Goal: Information Seeking & Learning: Learn about a topic

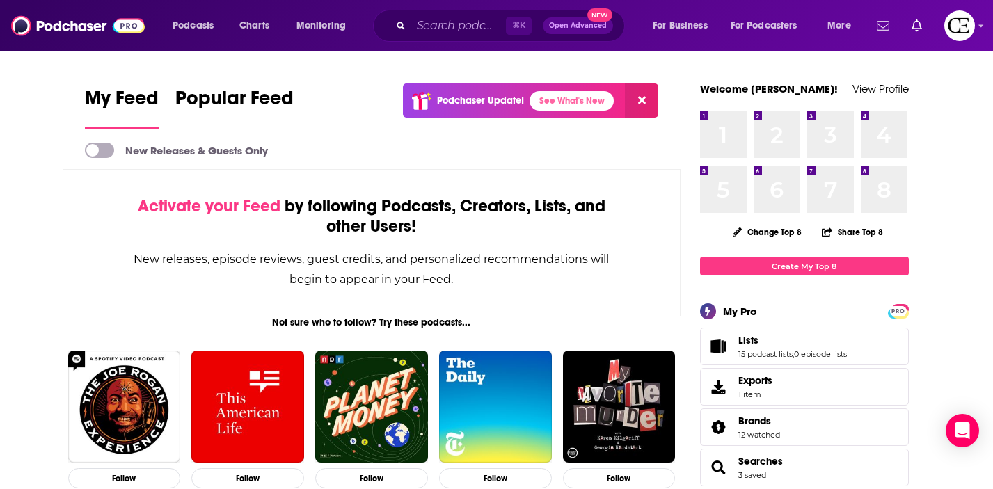
click at [191, 38] on div "Podcasts Charts Monitoring ⌘ K Open Advanced New For Business For Podcasters Mo…" at bounding box center [514, 26] width 702 height 32
click at [191, 31] on span "Podcasts" at bounding box center [193, 25] width 41 height 19
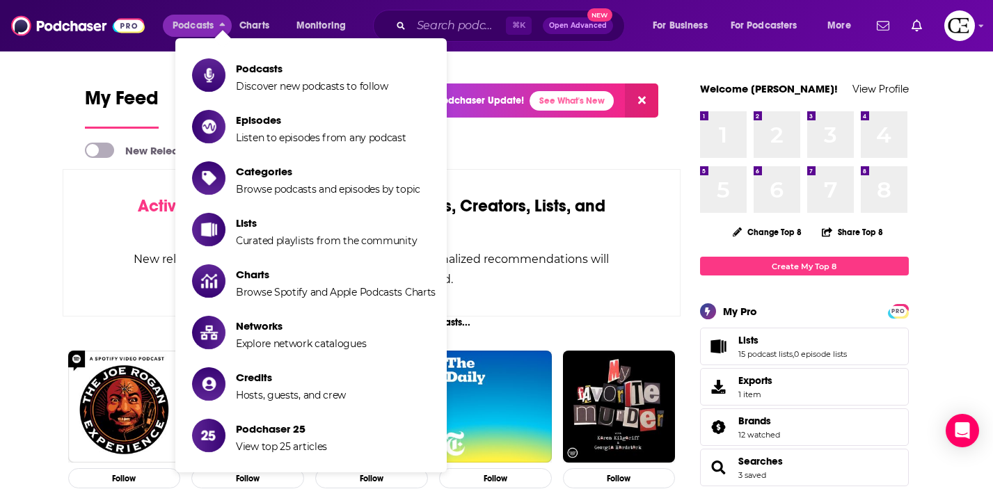
click at [220, 52] on ul "Podcasts Discover new podcasts to follow Episodes Listen to episodes from any p…" at bounding box center [310, 255] width 271 height 434
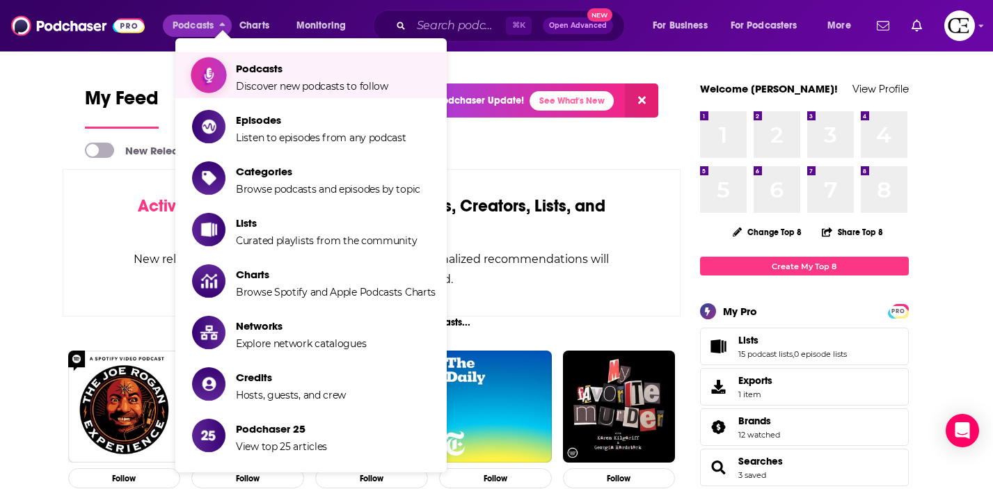
click at [220, 72] on span "Show item sub-menu" at bounding box center [208, 75] width 107 height 107
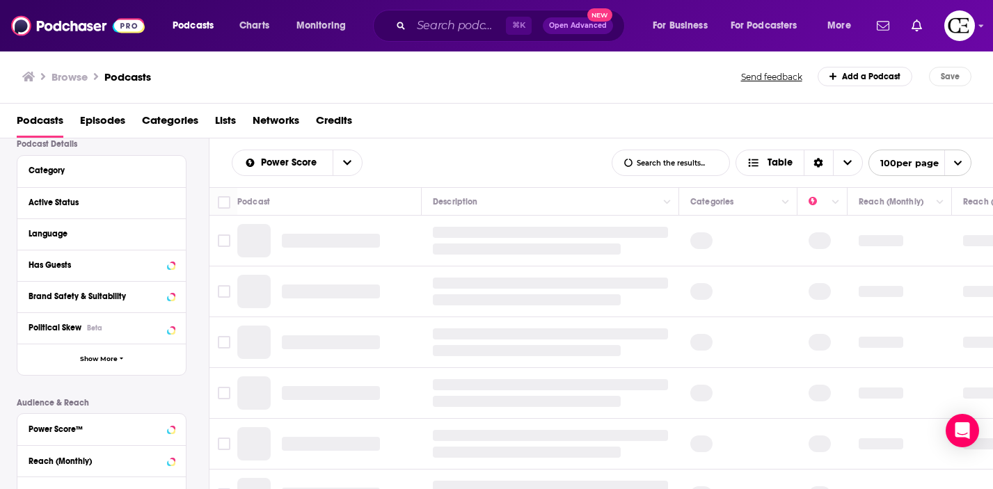
scroll to position [123, 0]
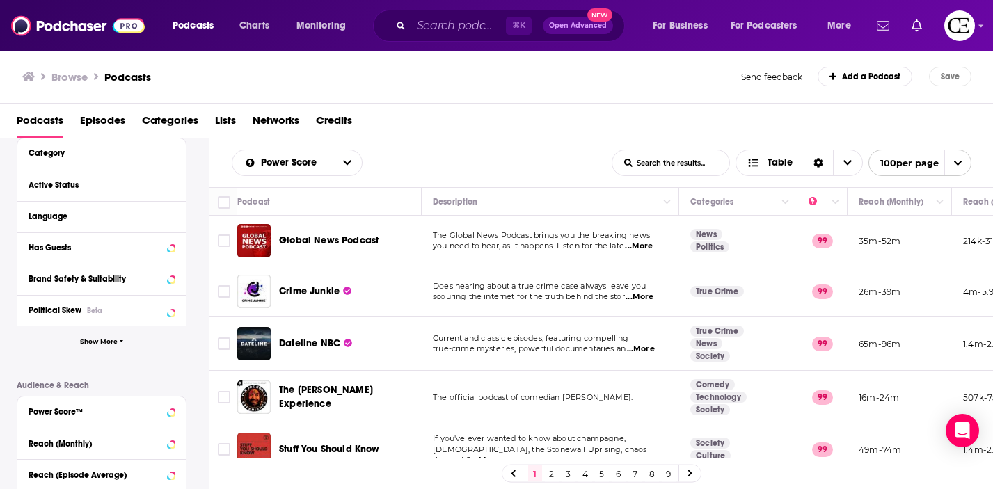
click at [138, 348] on button "Show More" at bounding box center [101, 341] width 168 height 31
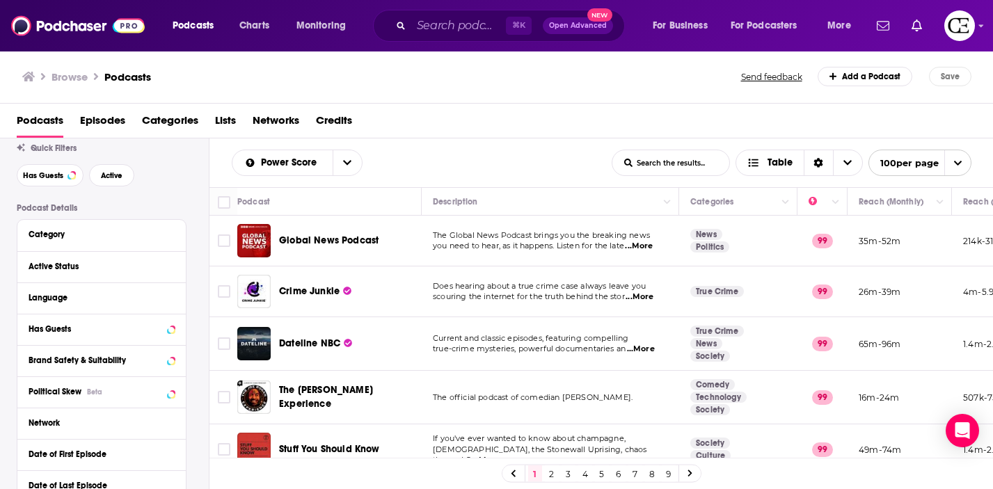
scroll to position [43, 0]
click at [70, 235] on div "Category" at bounding box center [94, 233] width 130 height 10
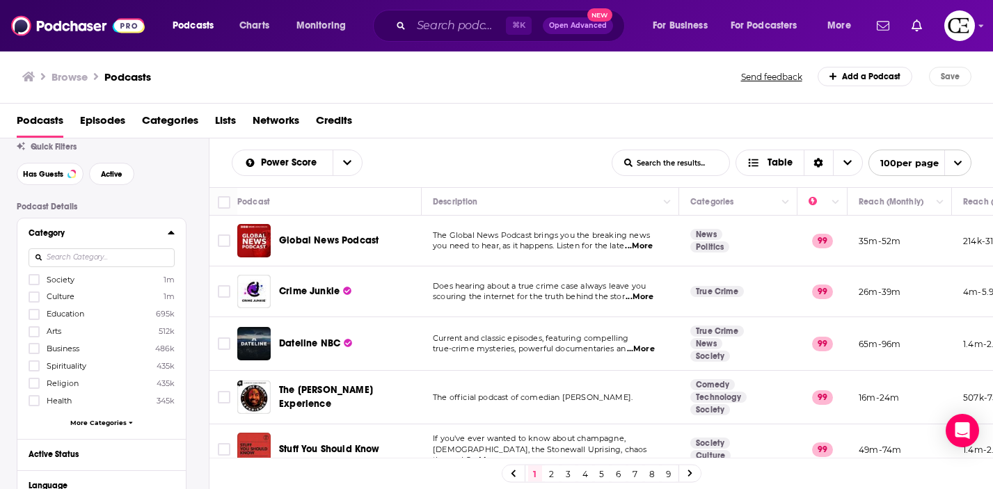
scroll to position [45, 0]
click at [562, 476] on link "3" at bounding box center [569, 474] width 14 height 17
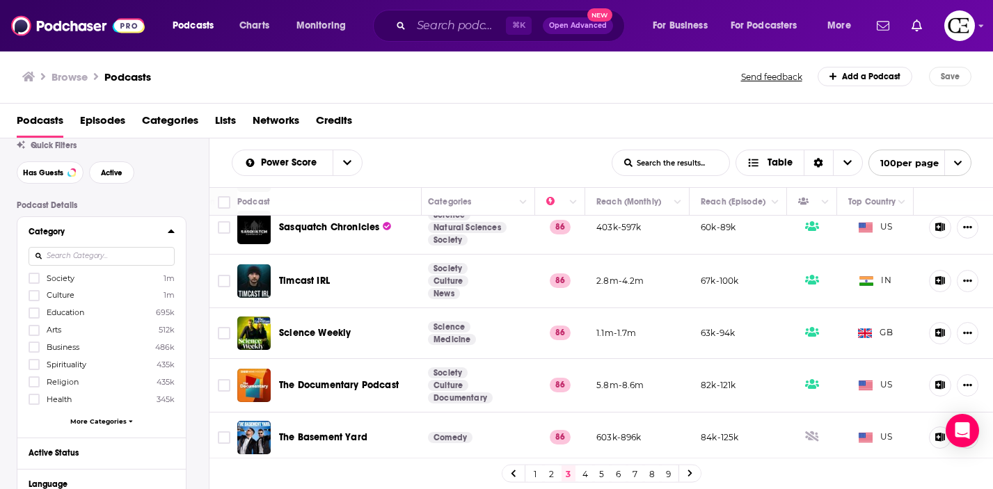
scroll to position [1917, 262]
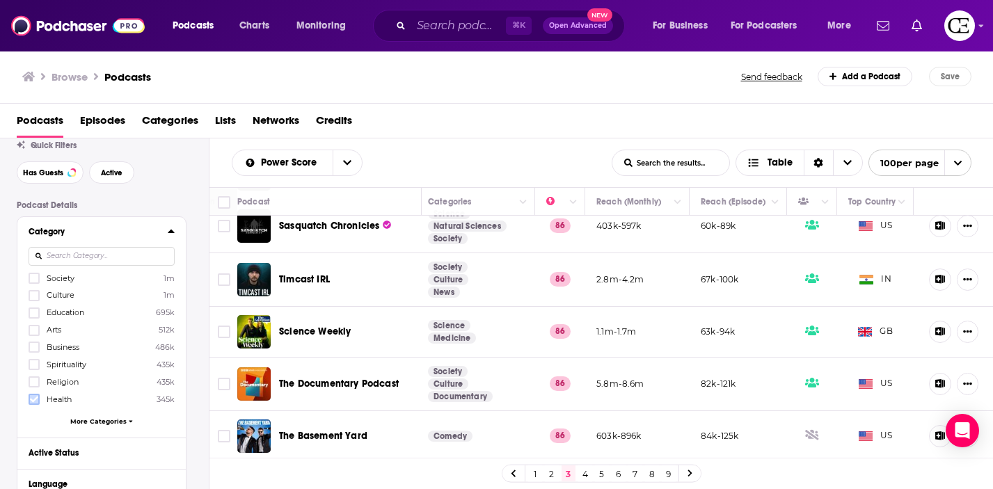
click at [37, 395] on icon at bounding box center [34, 399] width 8 height 8
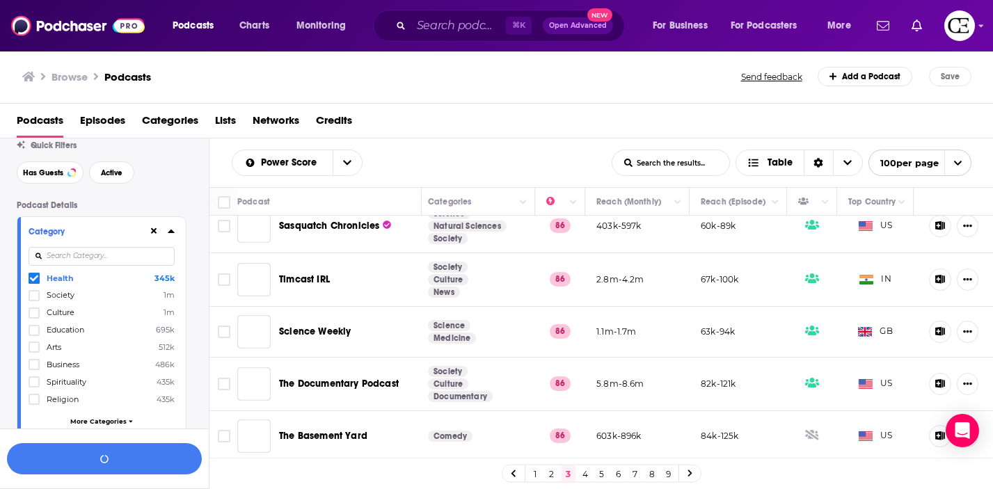
scroll to position [79, 0]
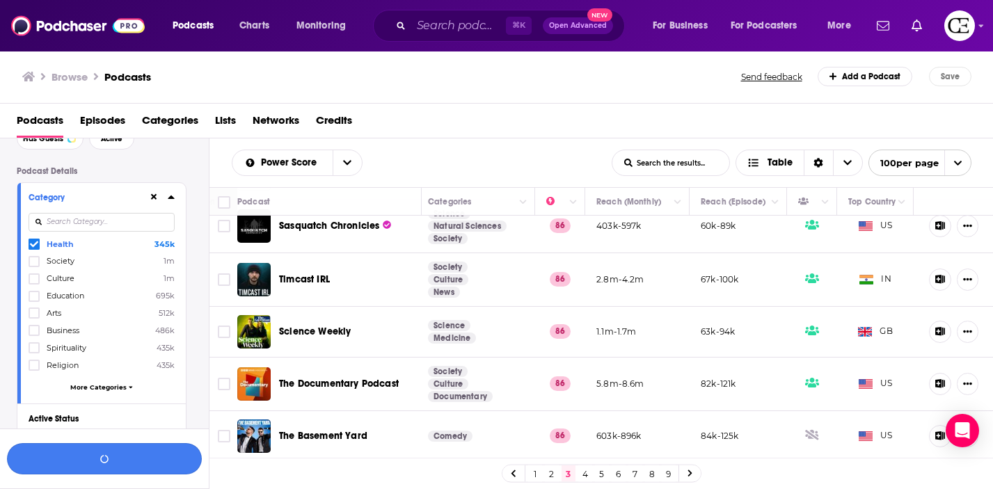
click at [156, 459] on button "button" at bounding box center [104, 458] width 195 height 31
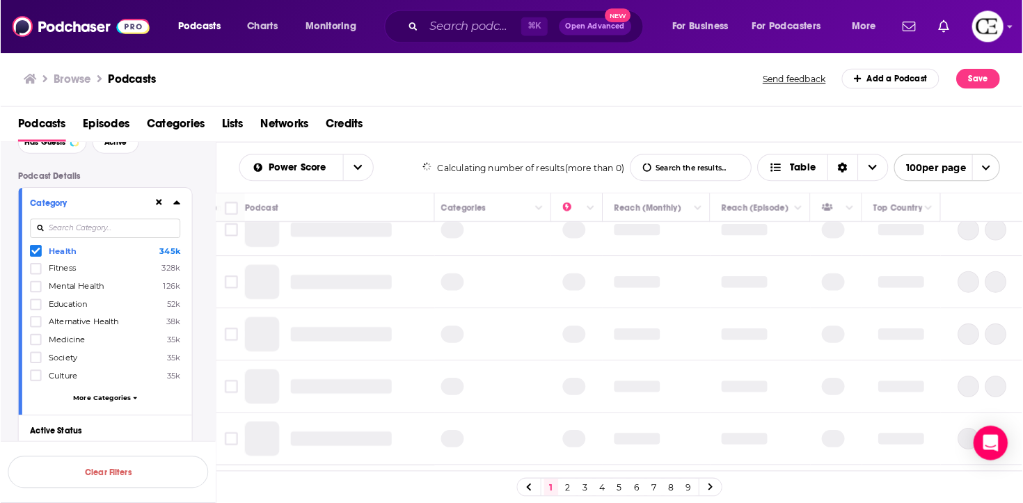
scroll to position [0, 262]
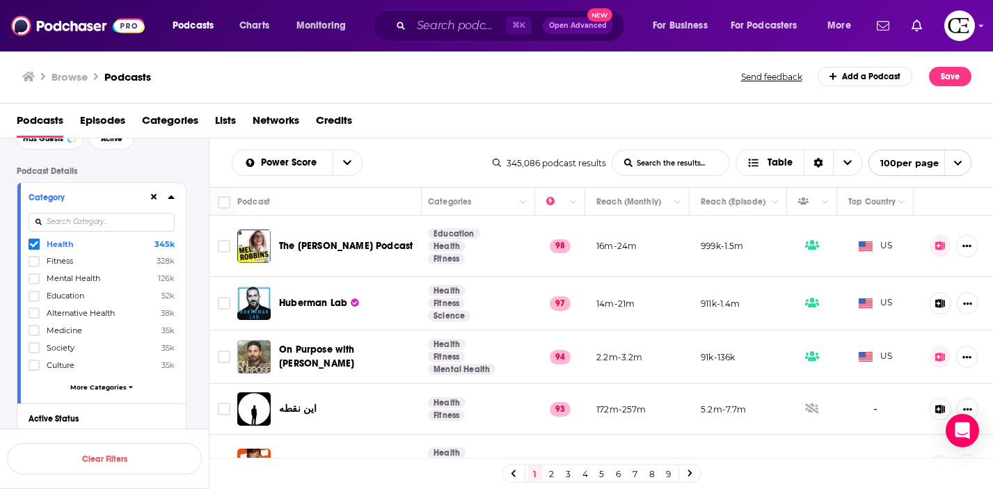
click at [608, 471] on link "5" at bounding box center [602, 474] width 14 height 17
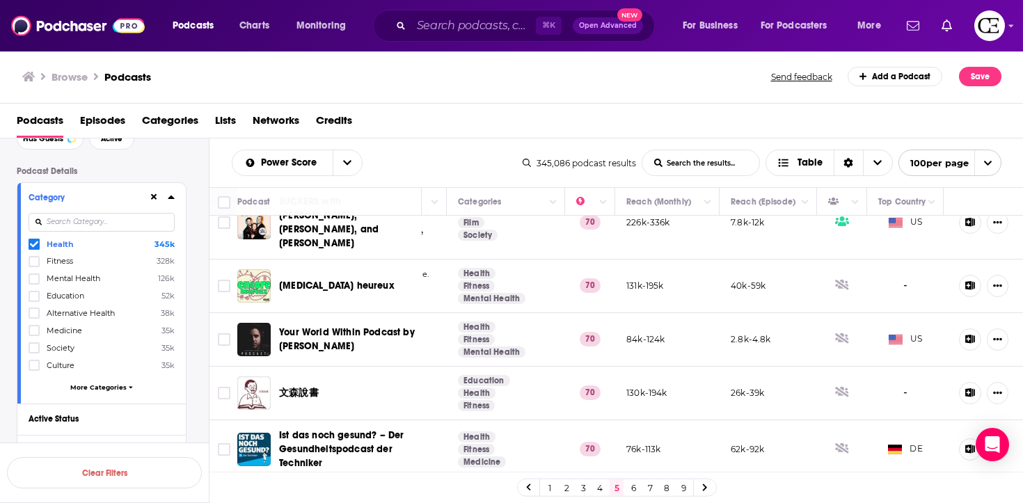
scroll to position [591, 232]
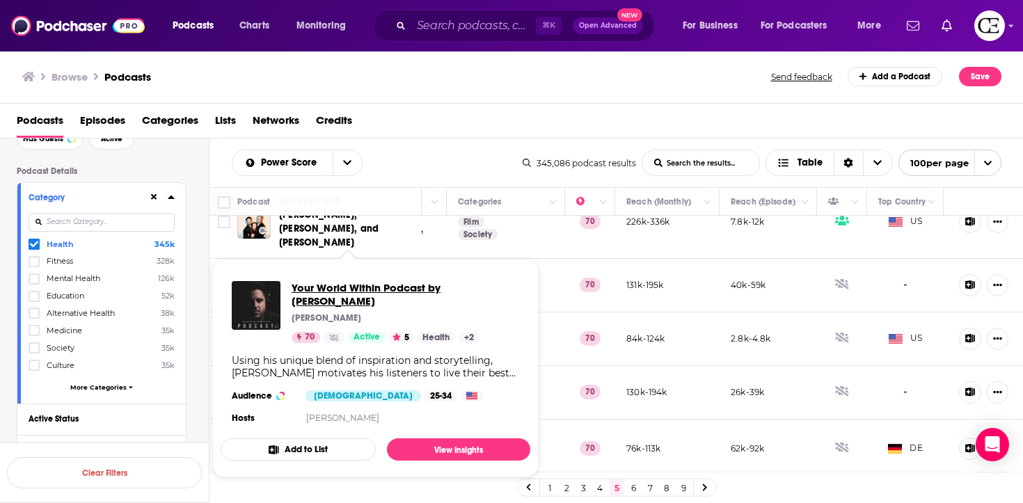
click at [387, 290] on span "Your World Within Podcast by [PERSON_NAME]" at bounding box center [406, 294] width 228 height 26
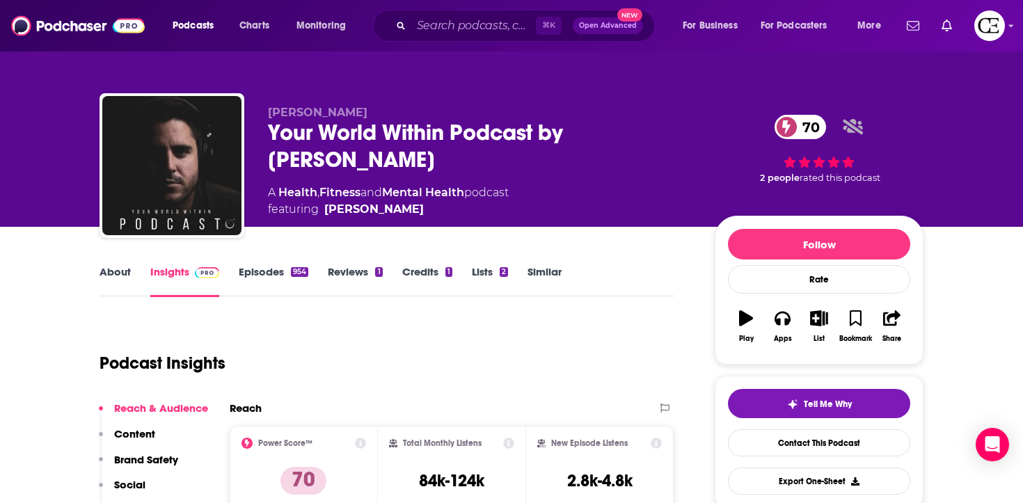
click at [129, 290] on link "About" at bounding box center [115, 281] width 31 height 32
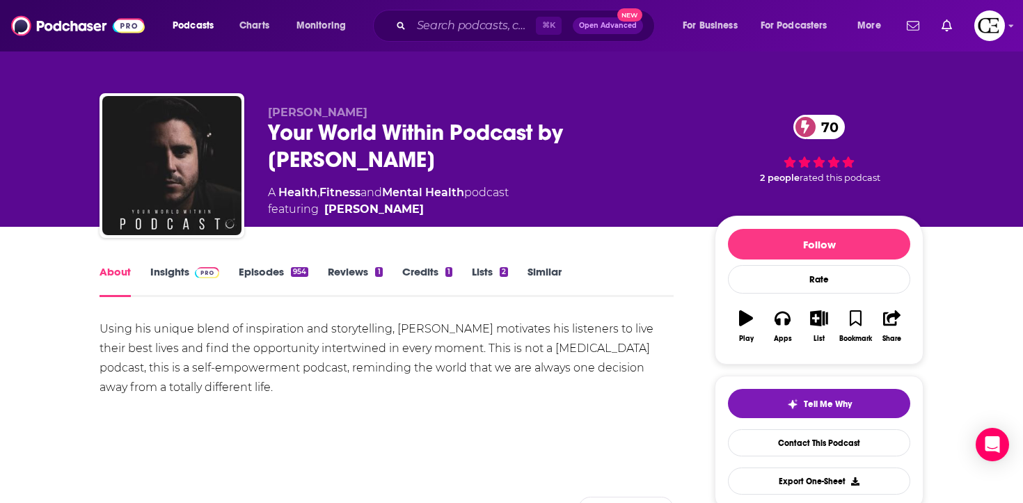
click at [189, 269] on span at bounding box center [204, 271] width 30 height 13
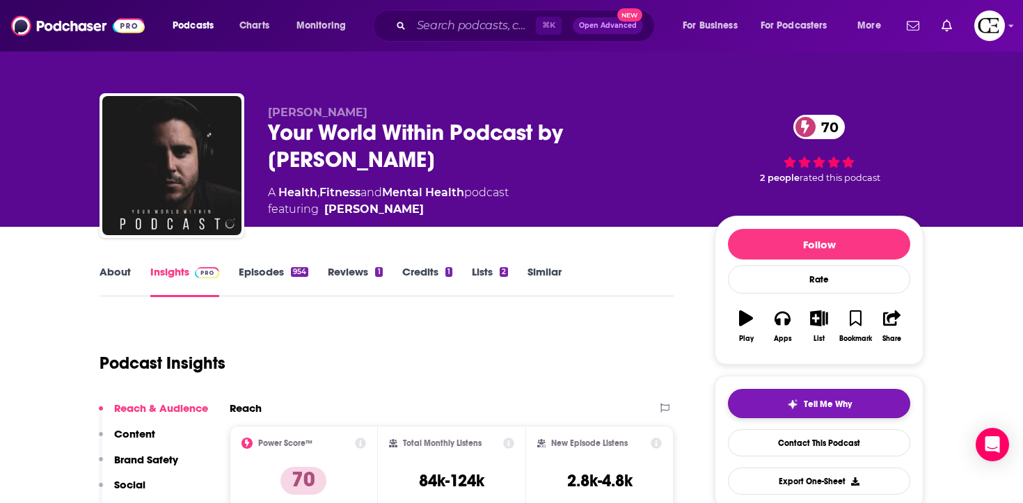
click at [759, 415] on button "Tell Me Why" at bounding box center [819, 403] width 182 height 29
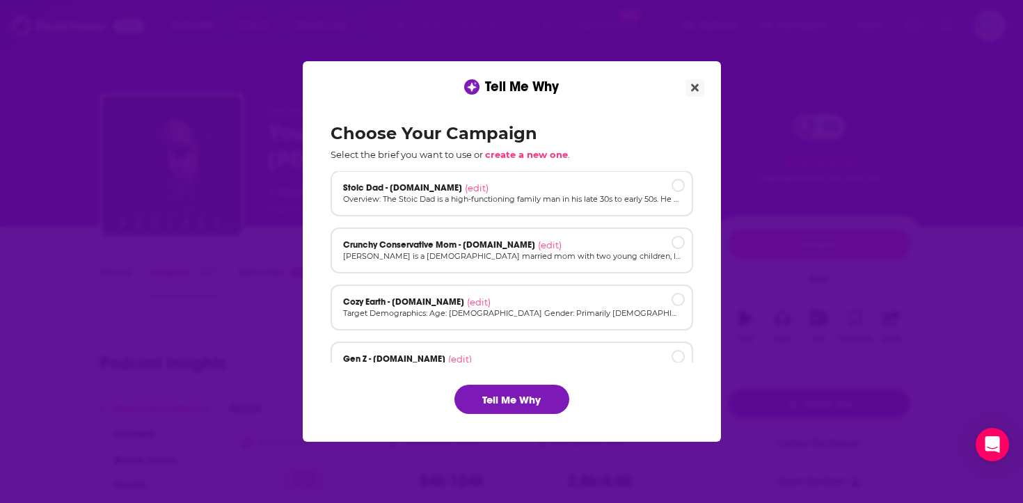
scroll to position [58, 0]
click at [494, 274] on ul "Men's Collection at [DOMAIN_NAME] (edit) Objective: Position Cozy Earth as the …" at bounding box center [512, 266] width 363 height 191
click at [494, 265] on div "Crunchy Conservative Mom - [DOMAIN_NAME] (edit) [PERSON_NAME] is a [DEMOGRAPHIC…" at bounding box center [512, 250] width 363 height 46
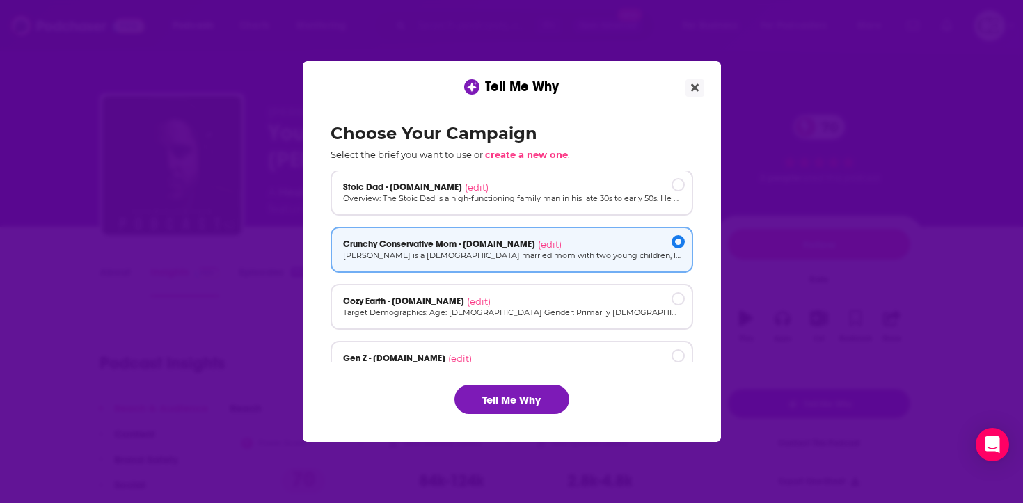
click at [504, 382] on div "Choose Your Campaign Select the brief you want to use or create a new one . Men…" at bounding box center [511, 268] width 385 height 313
click at [504, 394] on button "Tell Me Why" at bounding box center [511, 399] width 115 height 29
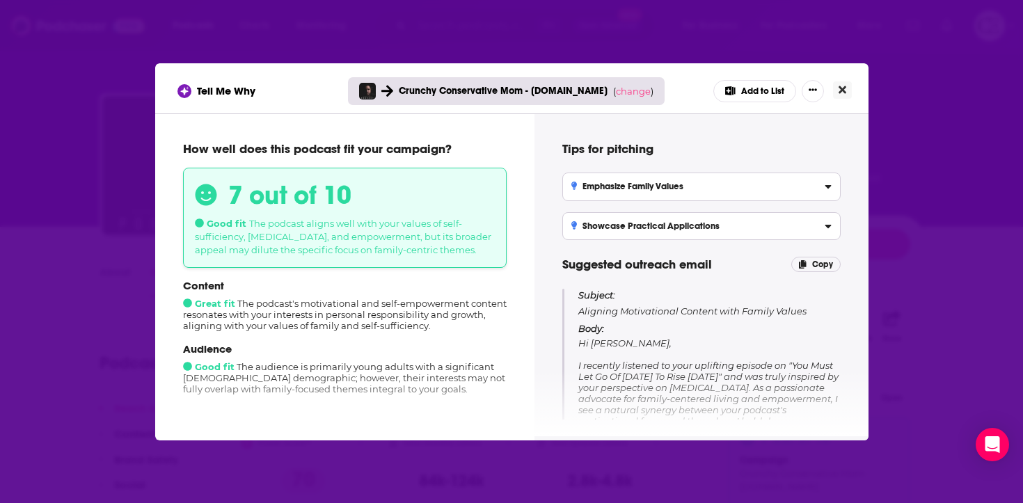
click at [846, 91] on button "Close" at bounding box center [842, 89] width 19 height 17
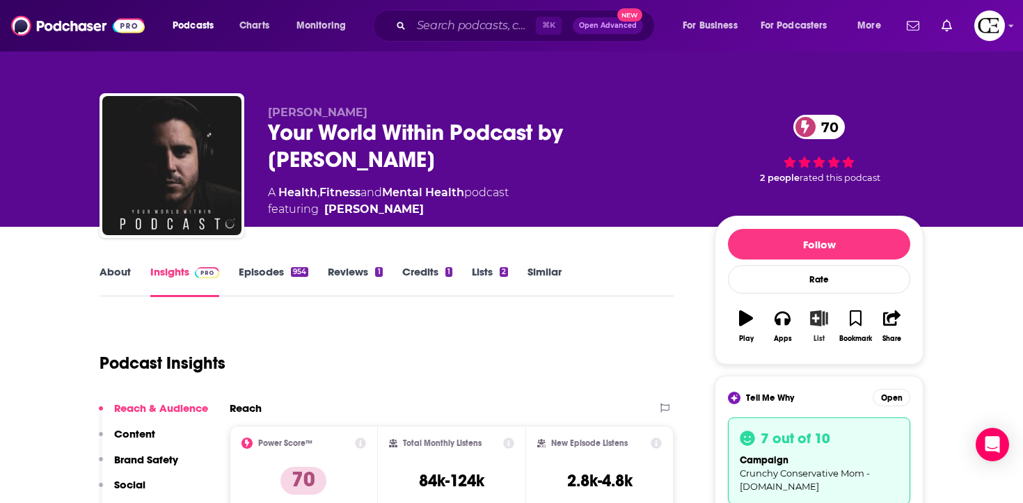
click at [813, 319] on icon "button" at bounding box center [819, 317] width 17 height 15
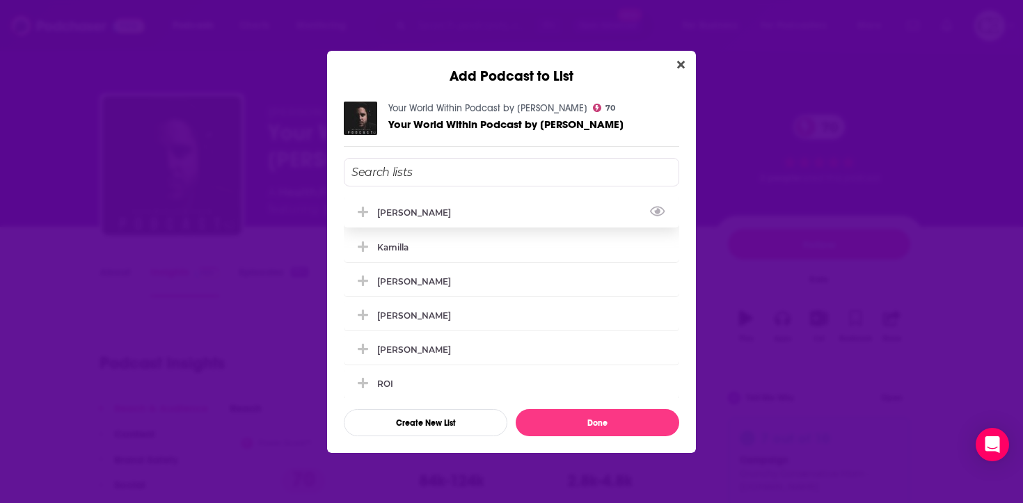
click at [591, 217] on div "[PERSON_NAME]" at bounding box center [511, 212] width 335 height 31
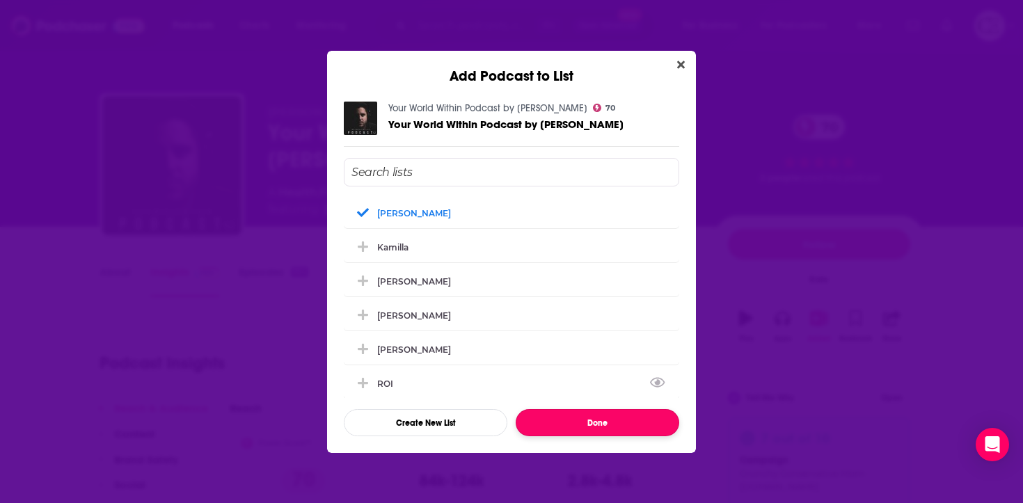
click at [641, 426] on button "Done" at bounding box center [598, 422] width 164 height 27
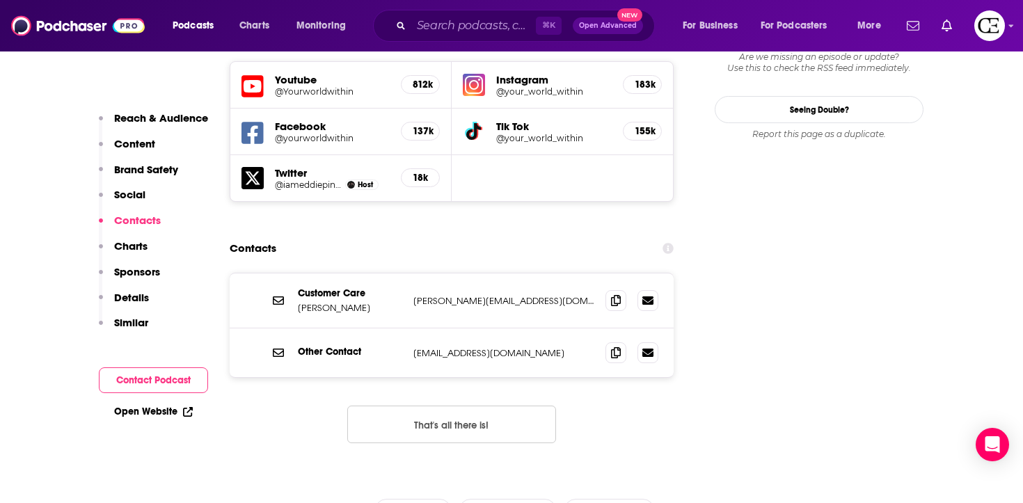
scroll to position [1635, 0]
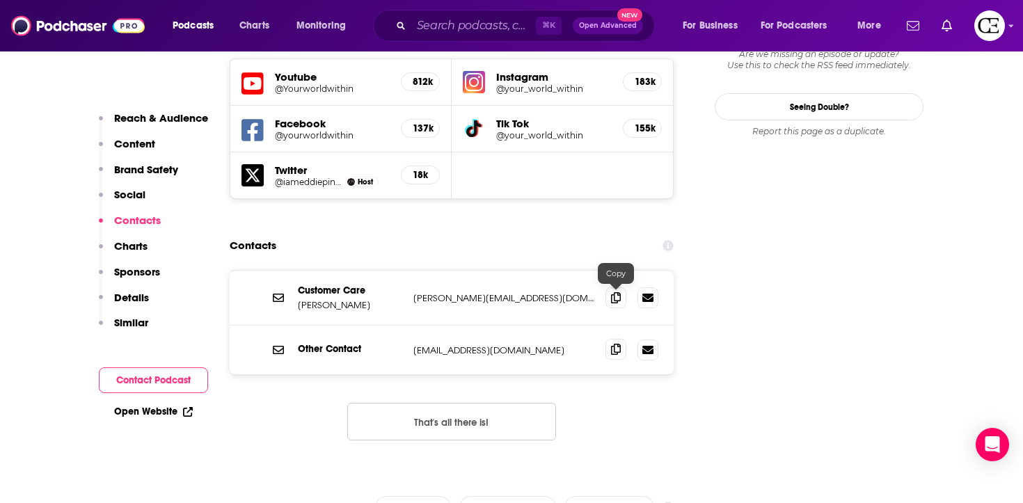
click at [611, 344] on icon at bounding box center [616, 349] width 10 height 11
click at [610, 339] on span at bounding box center [615, 349] width 21 height 21
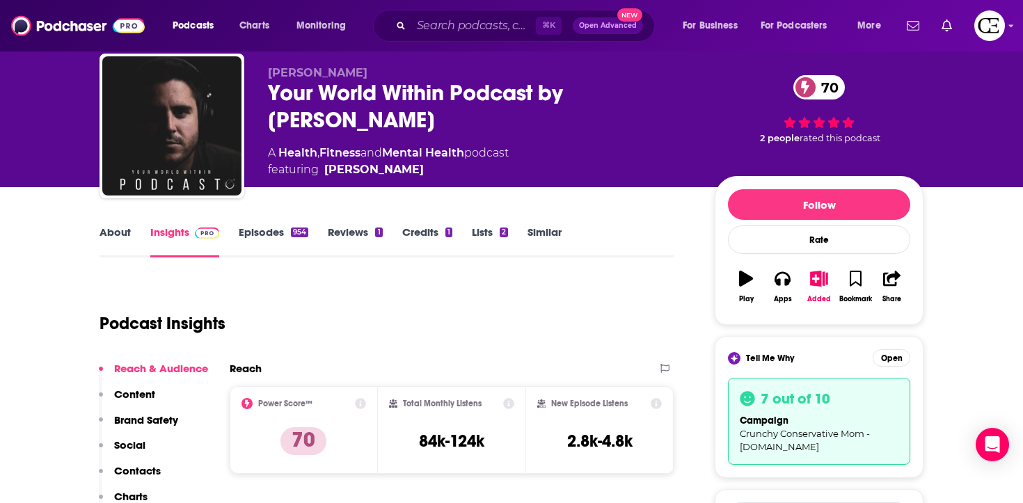
scroll to position [0, 0]
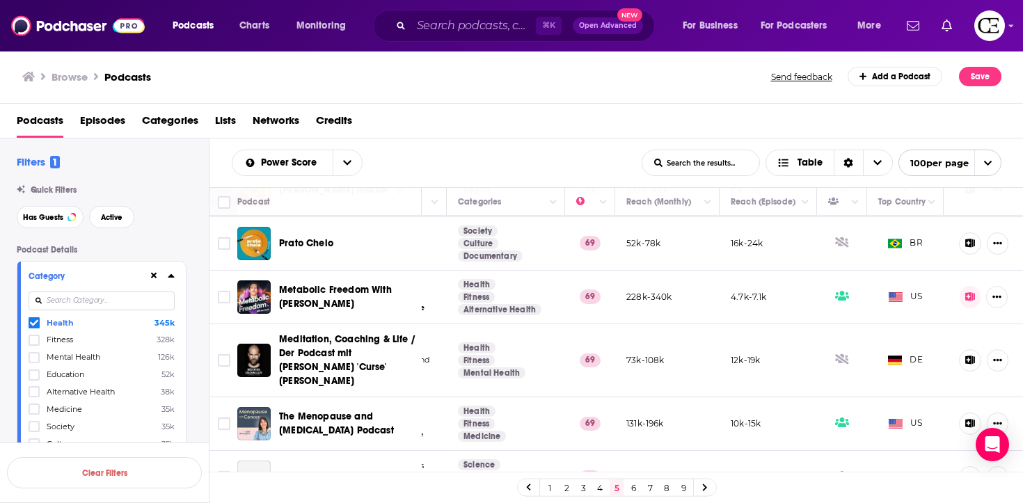
scroll to position [1354, 232]
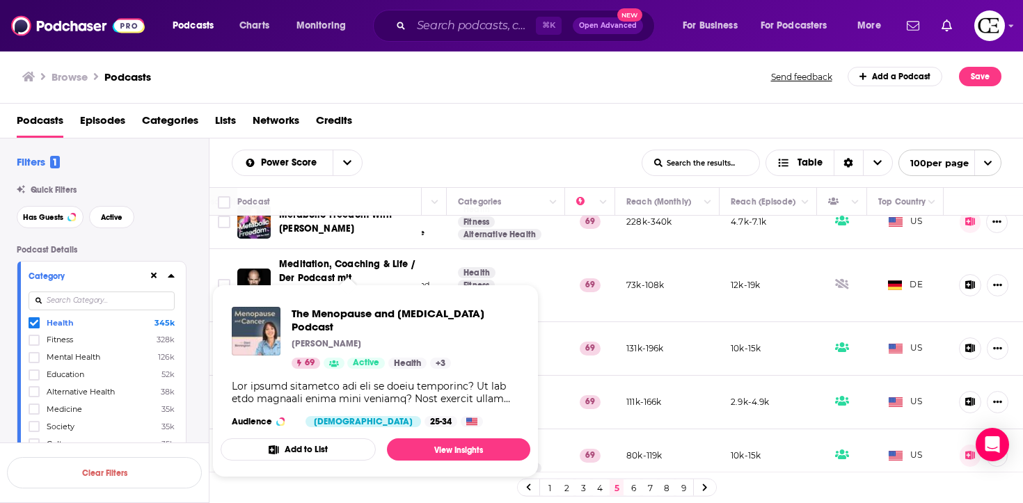
click at [370, 294] on span "The Menopause and [MEDICAL_DATA] Podcast [PERSON_NAME] 69 Active Health + 3 Aud…" at bounding box center [376, 381] width 310 height 193
click at [331, 314] on span "The Menopause and [MEDICAL_DATA] Podcast" at bounding box center [406, 320] width 228 height 26
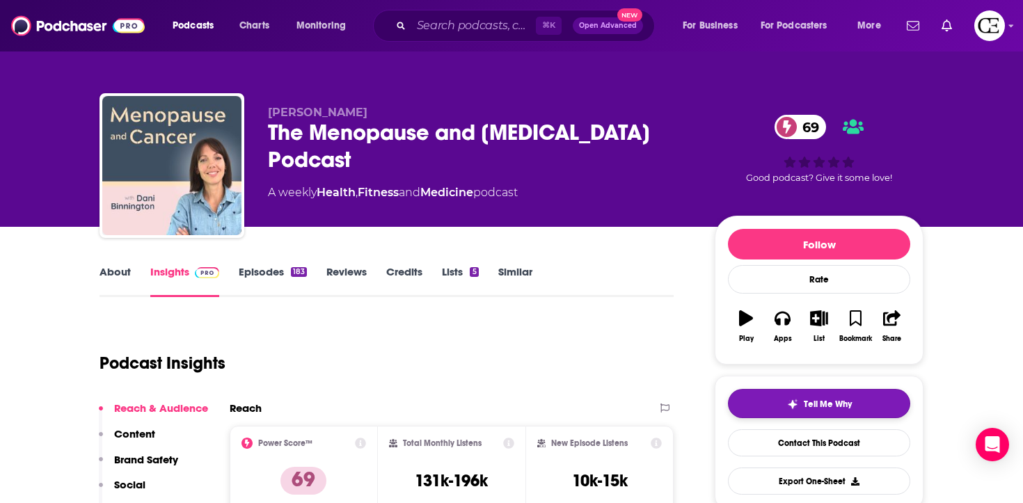
click at [771, 415] on button "Tell Me Why" at bounding box center [819, 403] width 182 height 29
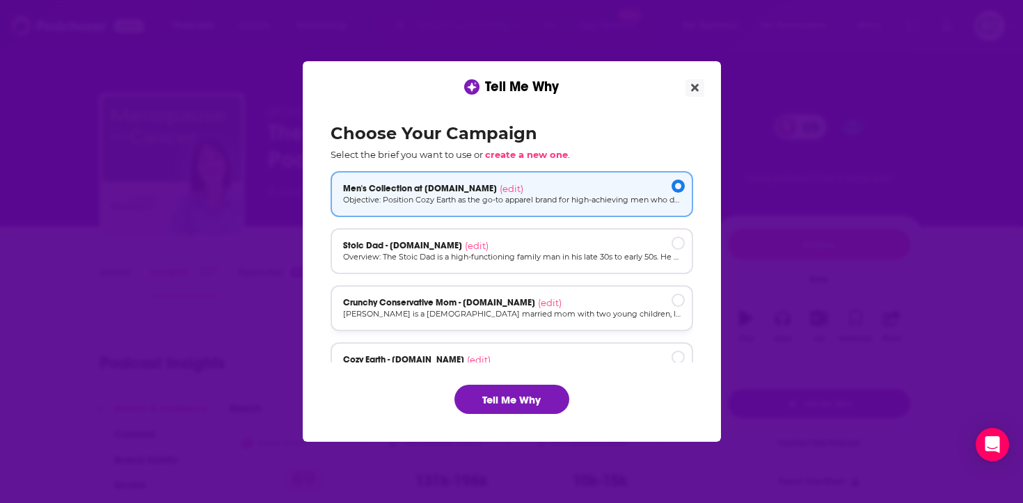
click at [594, 303] on div "Crunchy Conservative Mom - [DOMAIN_NAME] (edit)" at bounding box center [512, 302] width 338 height 11
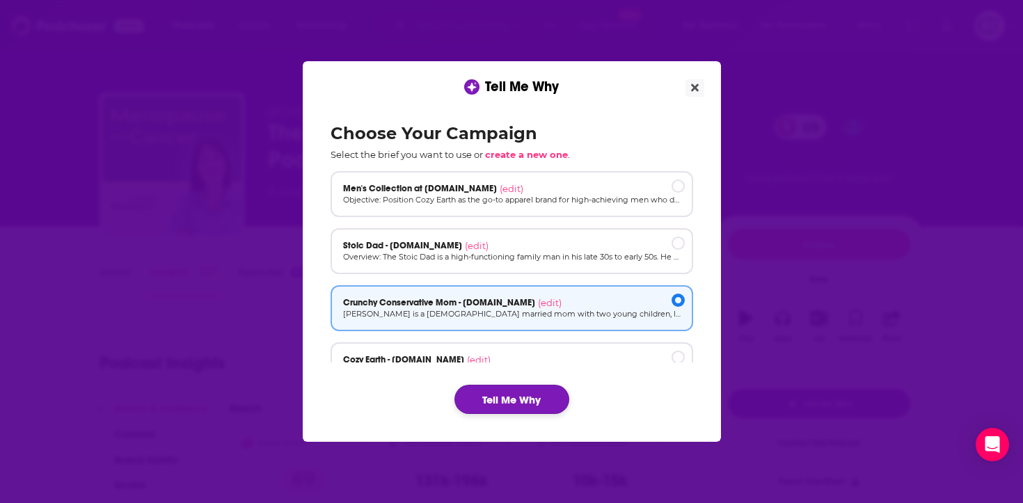
click at [503, 407] on button "Tell Me Why" at bounding box center [511, 399] width 115 height 29
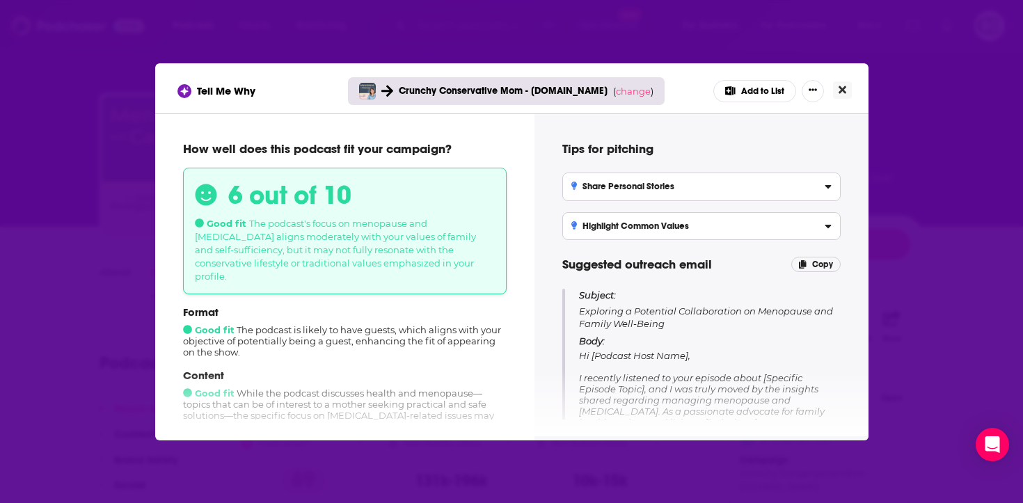
click at [842, 84] on icon "Close" at bounding box center [843, 89] width 8 height 11
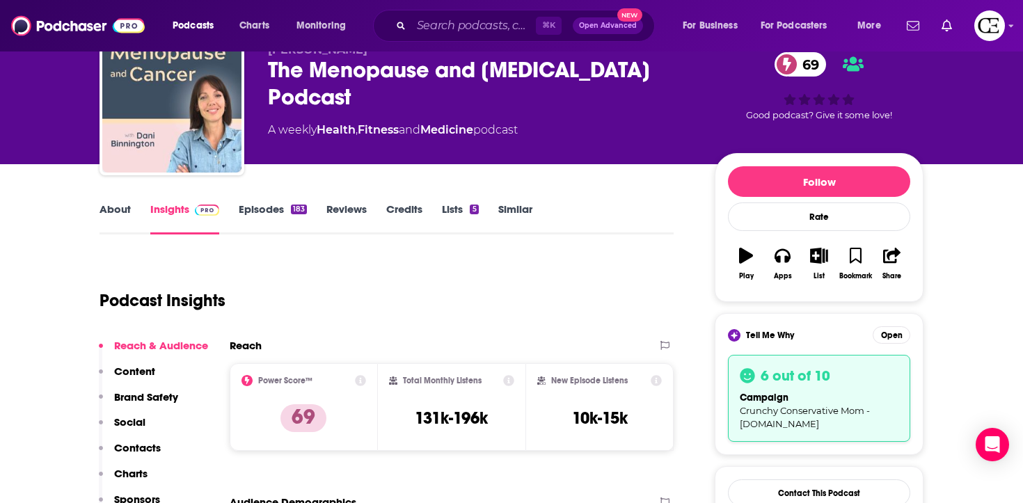
scroll to position [64, 0]
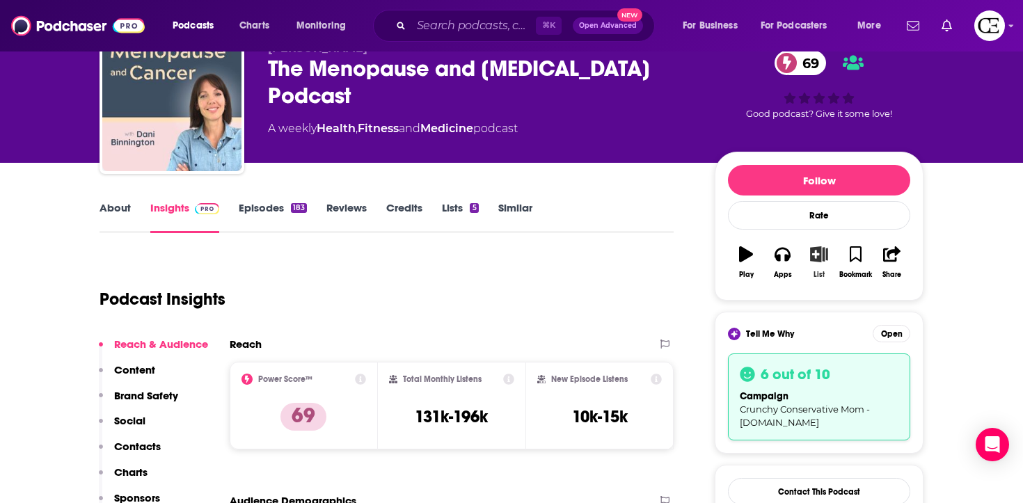
click at [828, 261] on button "List" at bounding box center [819, 262] width 36 height 50
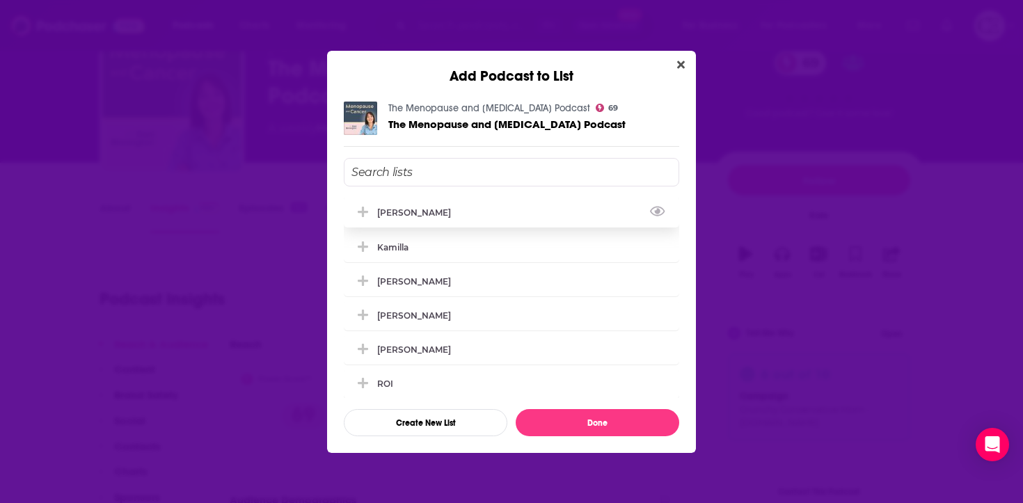
click at [472, 213] on div "[PERSON_NAME]" at bounding box center [511, 212] width 335 height 31
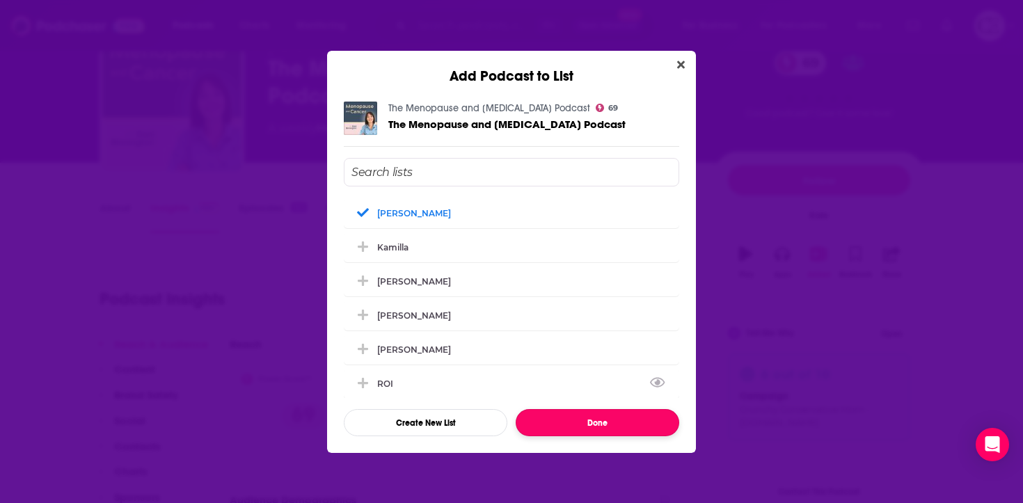
click at [590, 435] on button "Done" at bounding box center [598, 422] width 164 height 27
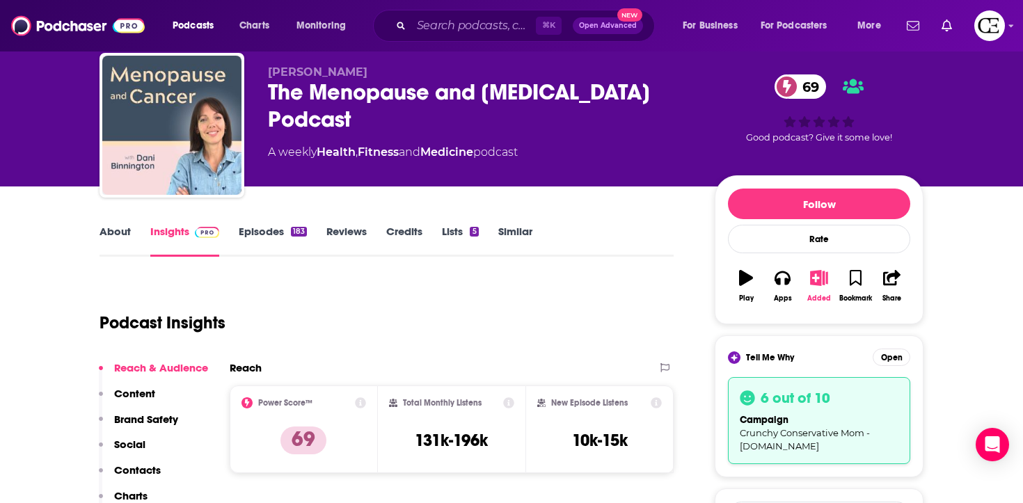
scroll to position [45, 0]
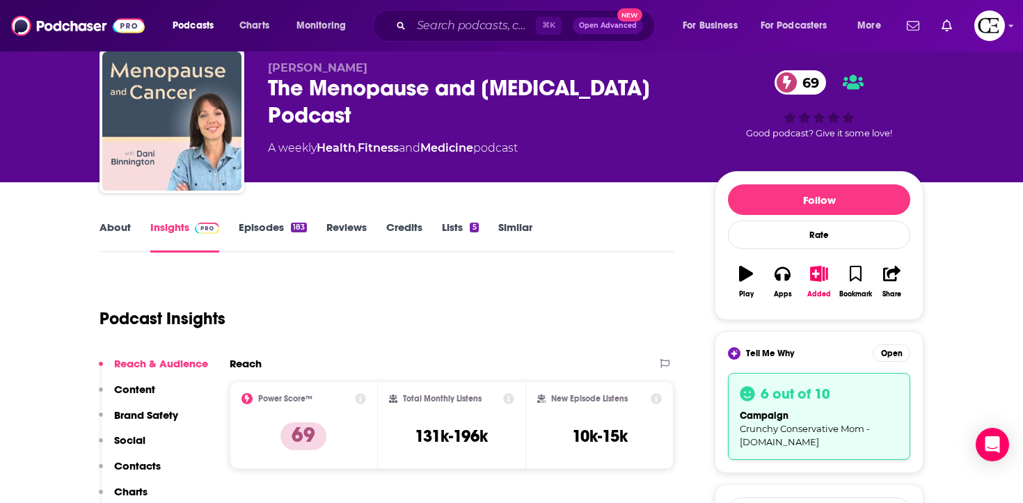
click at [100, 228] on link "About" at bounding box center [115, 237] width 31 height 32
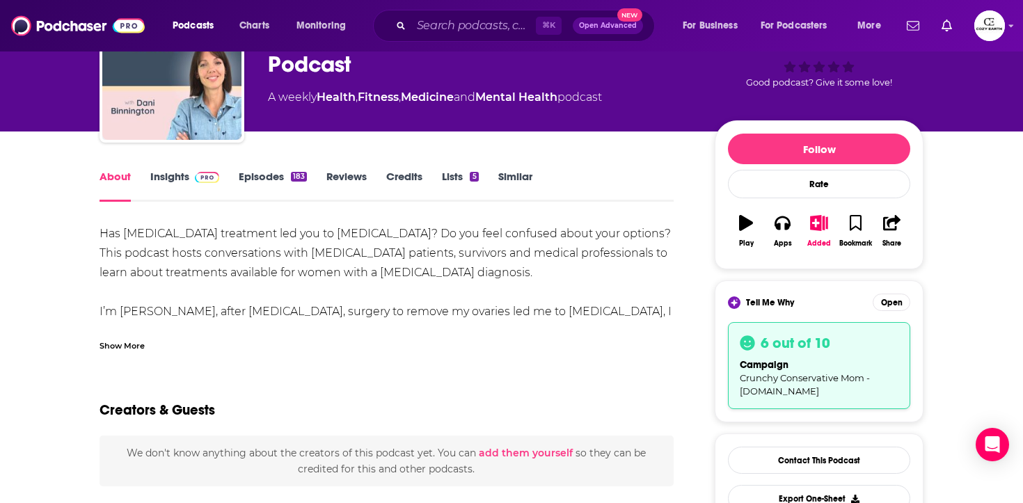
scroll to position [97, 0]
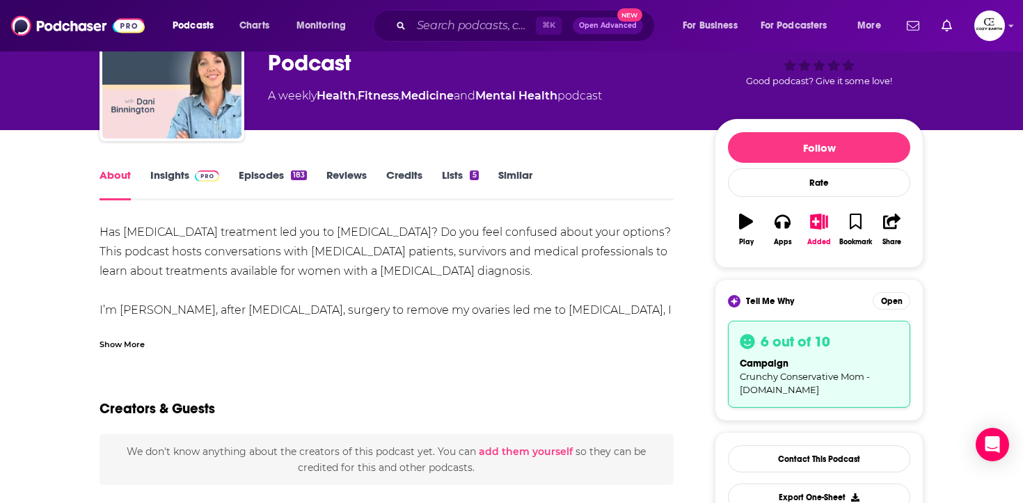
click at [117, 345] on div "Show More" at bounding box center [122, 343] width 45 height 13
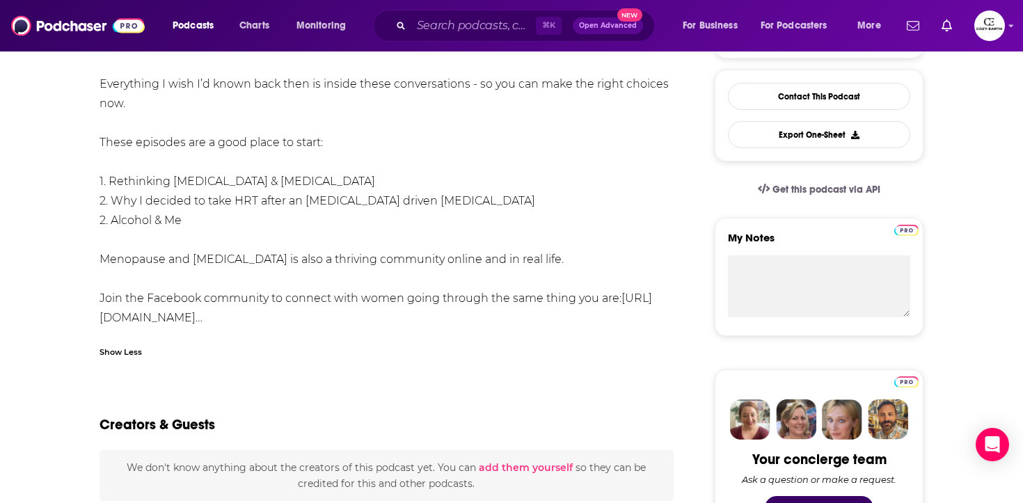
scroll to position [0, 0]
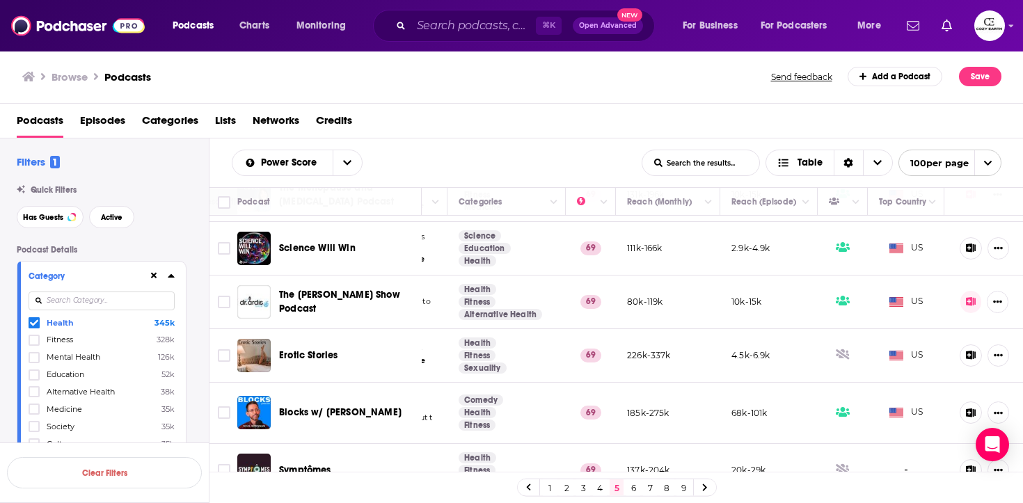
scroll to position [1512, 232]
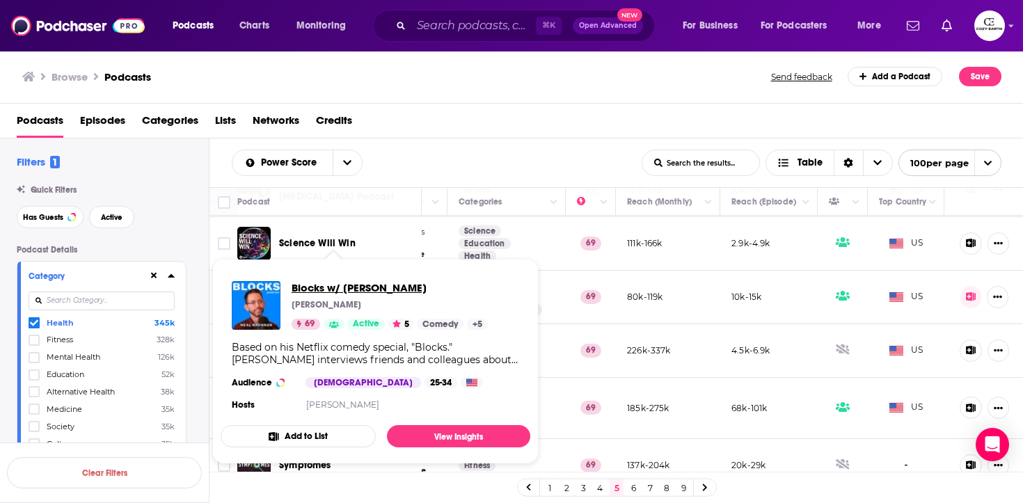
click at [349, 287] on span "Blocks w/ [PERSON_NAME]" at bounding box center [390, 287] width 196 height 13
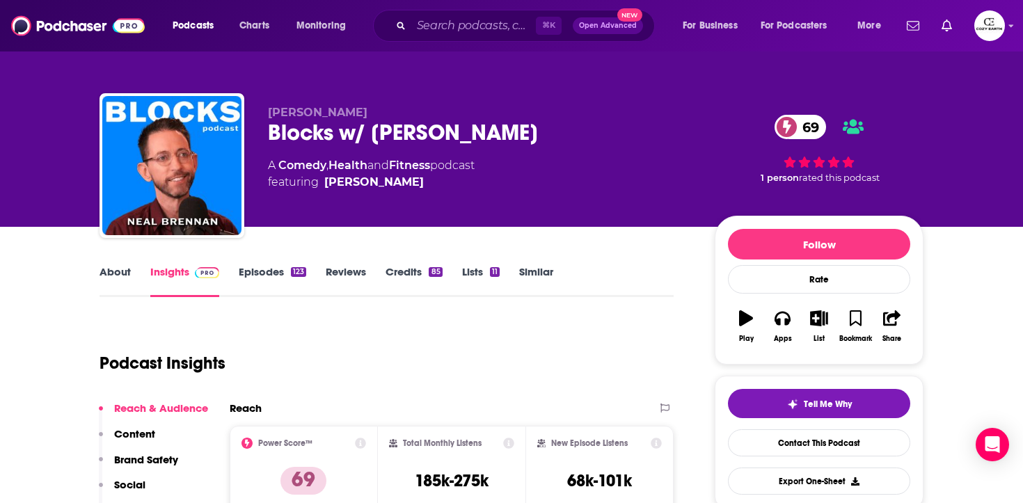
click at [123, 269] on link "About" at bounding box center [115, 281] width 31 height 32
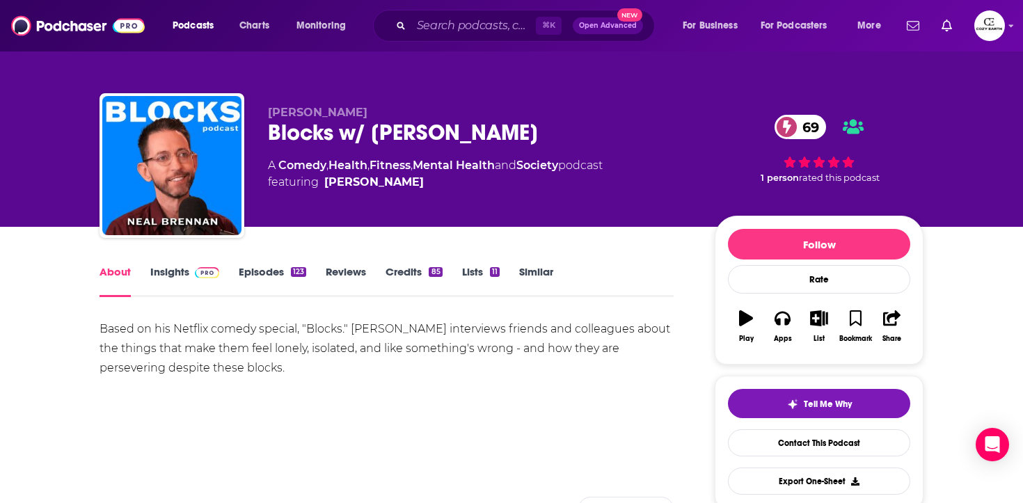
click at [191, 284] on link "Insights" at bounding box center [184, 281] width 69 height 32
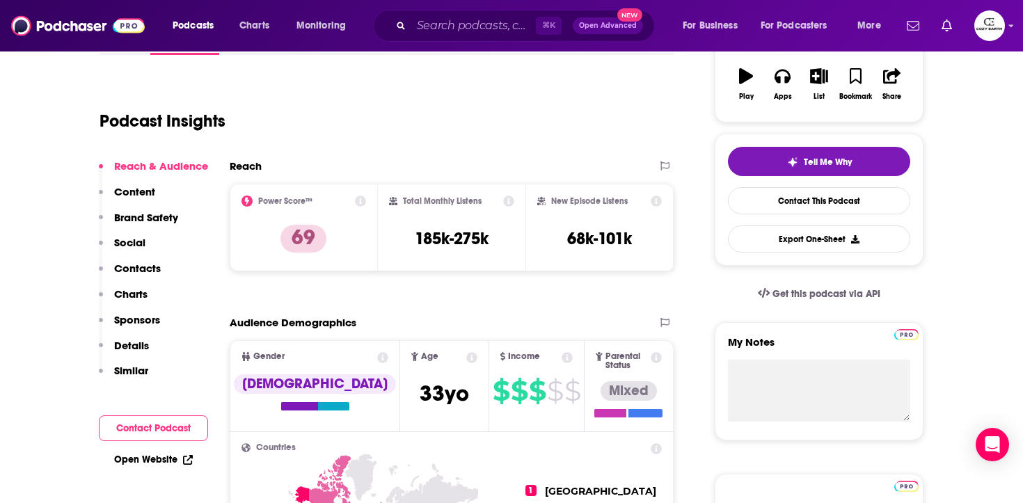
scroll to position [244, 0]
